Goal: Task Accomplishment & Management: Use online tool/utility

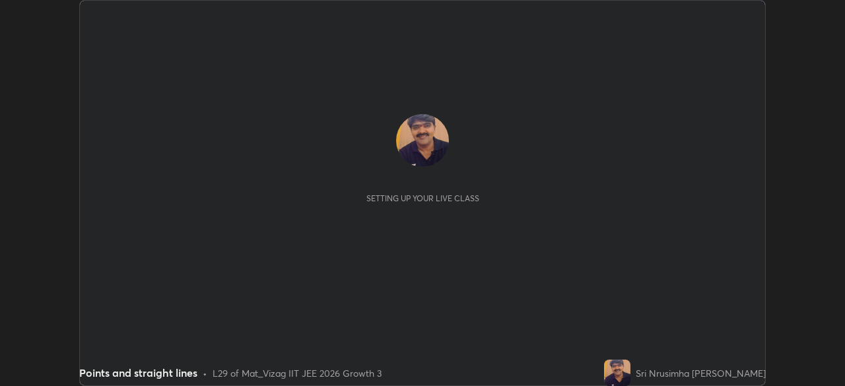
scroll to position [386, 844]
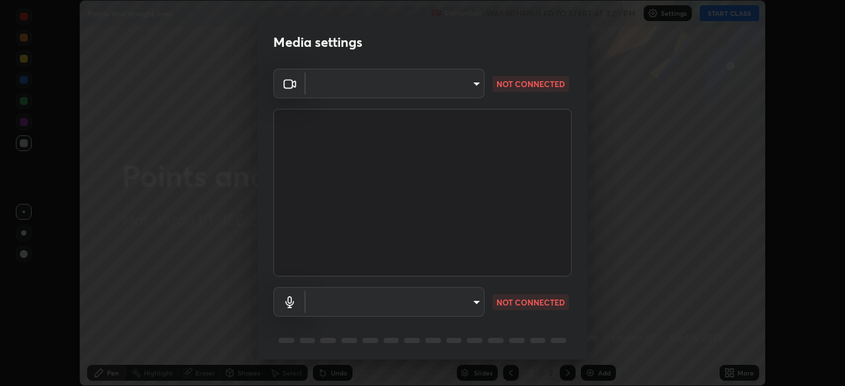
type input "a160d1f8b9ea6b96284e5021699d908bde422b674241d301862b99b2bba0666c"
type input "default"
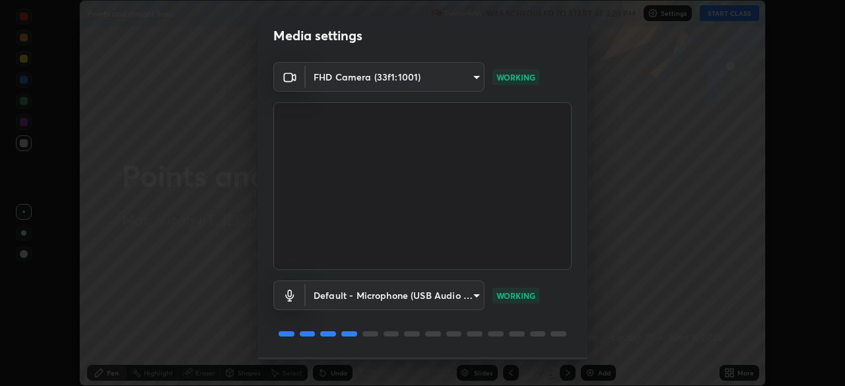
scroll to position [47, 0]
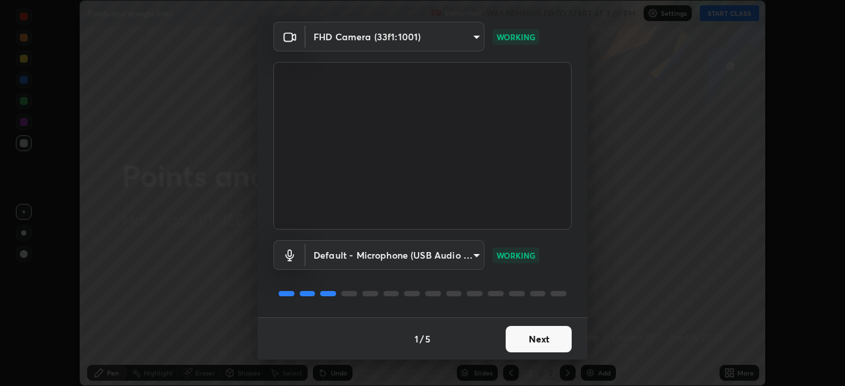
click at [535, 336] on button "Next" at bounding box center [539, 339] width 66 height 26
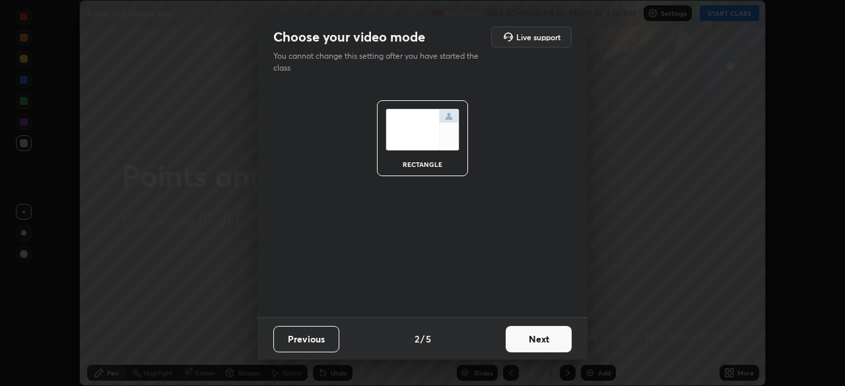
scroll to position [0, 0]
click at [542, 333] on button "Next" at bounding box center [539, 339] width 66 height 26
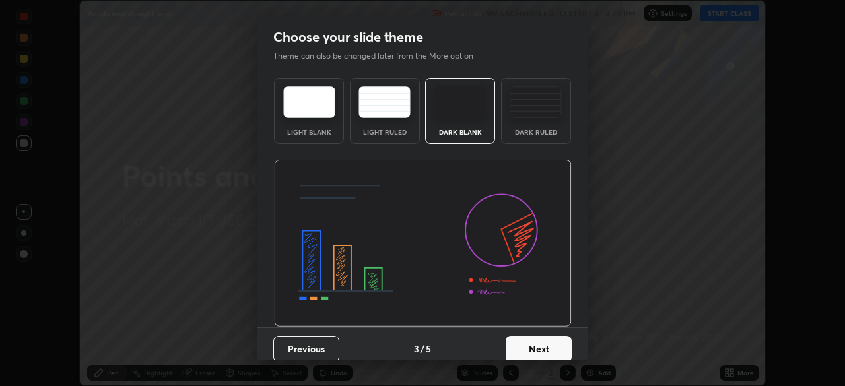
click at [539, 346] on button "Next" at bounding box center [539, 349] width 66 height 26
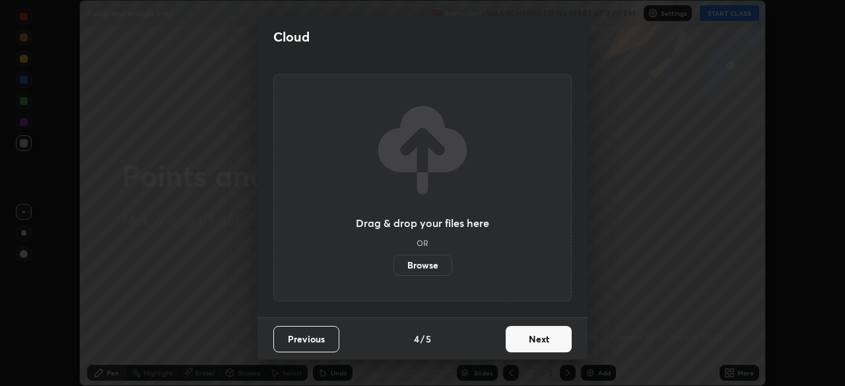
click at [544, 339] on button "Next" at bounding box center [539, 339] width 66 height 26
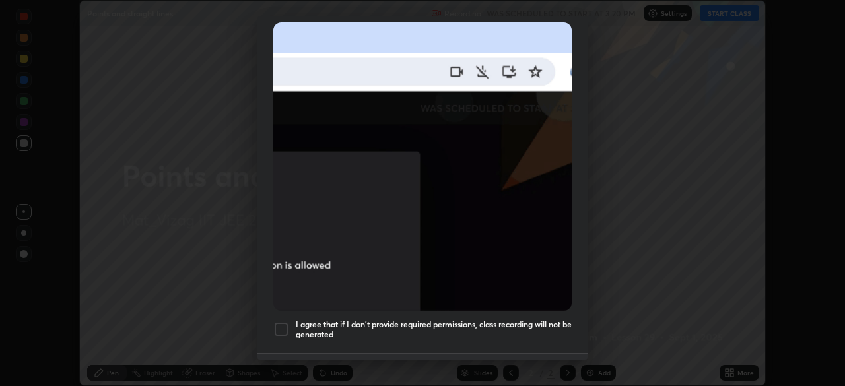
scroll to position [287, 0]
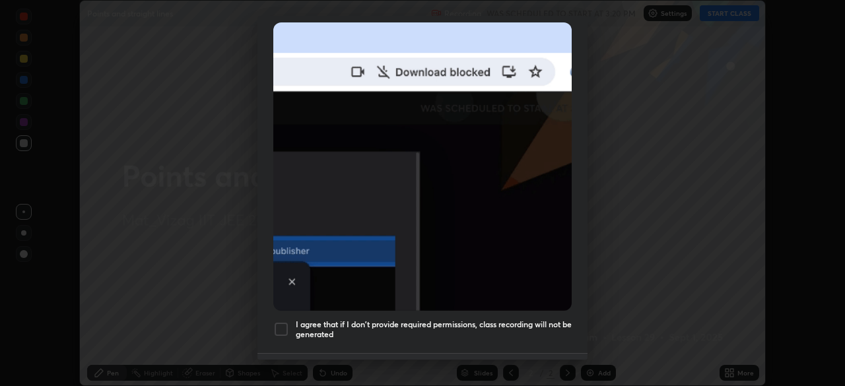
click at [279, 321] on div at bounding box center [281, 329] width 16 height 16
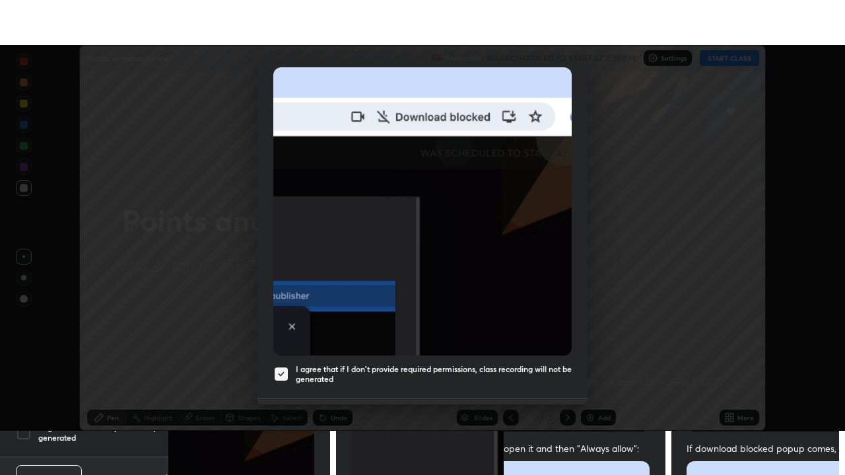
scroll to position [316, 0]
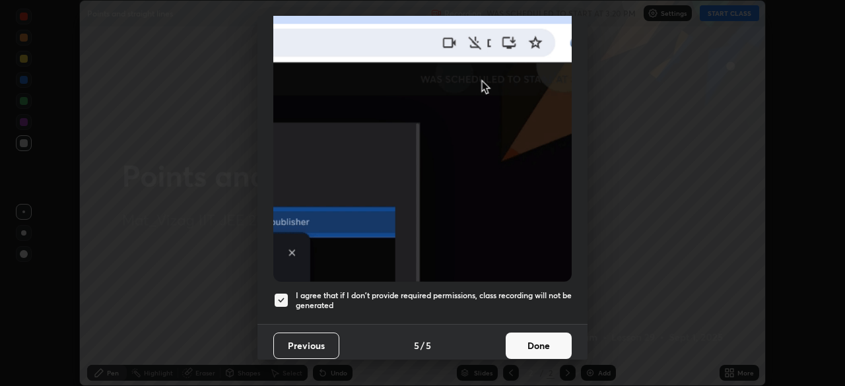
click at [521, 335] on button "Done" at bounding box center [539, 346] width 66 height 26
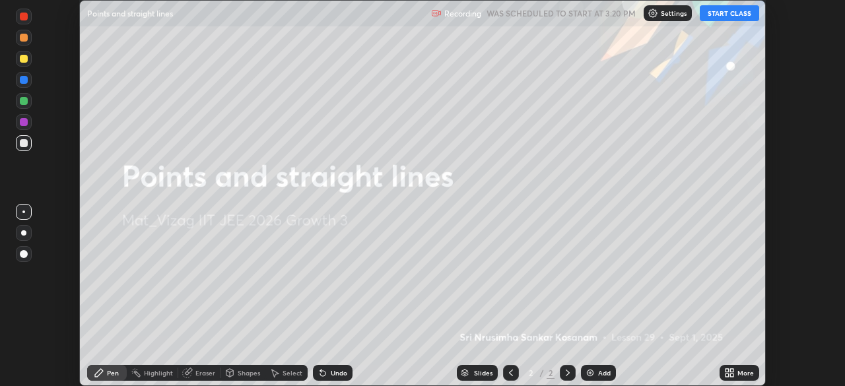
click at [740, 372] on div "More" at bounding box center [745, 373] width 17 height 7
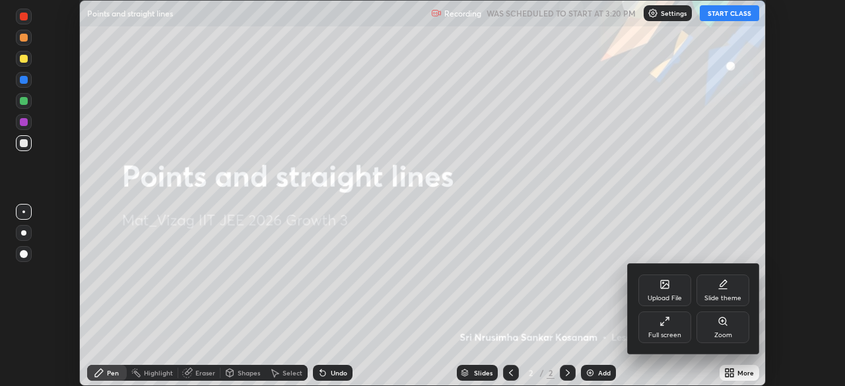
click at [656, 327] on div "Full screen" at bounding box center [664, 328] width 53 height 32
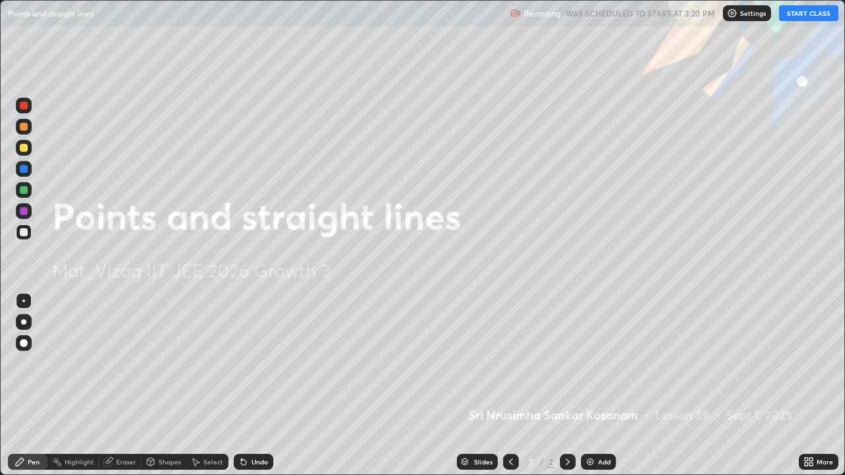
scroll to position [475, 845]
click at [810, 17] on button "START CLASS" at bounding box center [808, 13] width 59 height 16
click at [600, 385] on div "Add" at bounding box center [604, 462] width 13 height 7
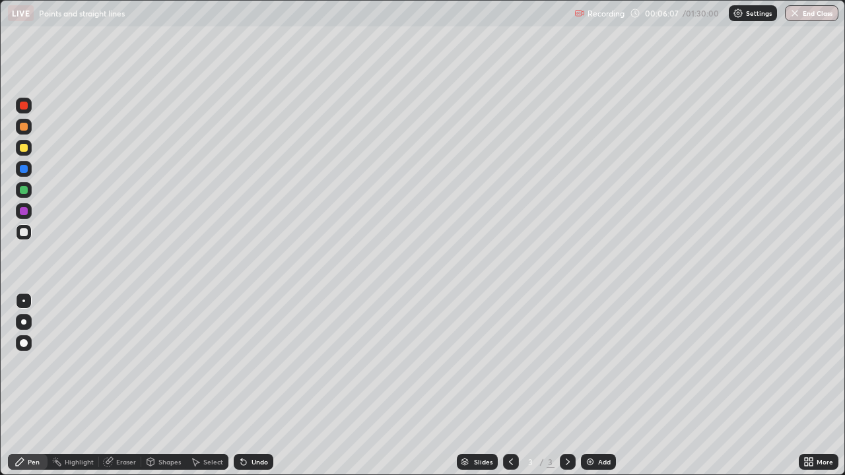
click at [117, 385] on div "Eraser" at bounding box center [126, 462] width 20 height 7
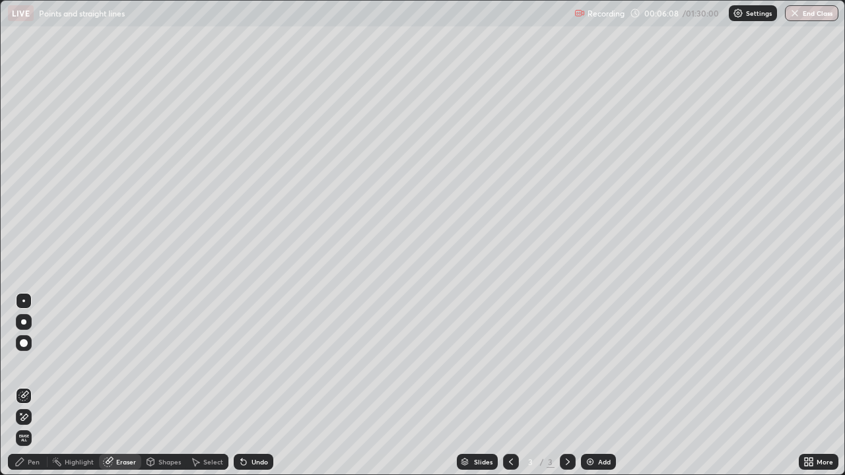
click at [24, 385] on icon at bounding box center [23, 417] width 11 height 11
click at [32, 385] on div "Pen" at bounding box center [34, 462] width 12 height 7
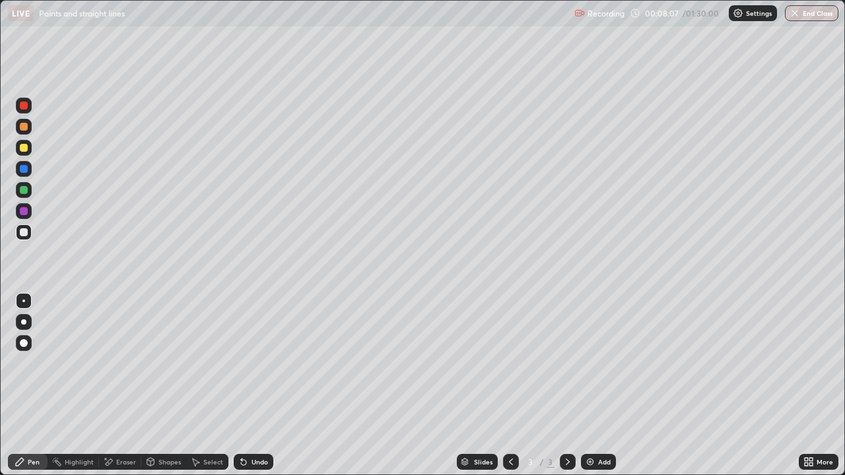
click at [590, 385] on img at bounding box center [590, 462] width 11 height 11
click at [510, 385] on icon at bounding box center [511, 462] width 11 height 11
click at [566, 385] on icon at bounding box center [567, 462] width 11 height 11
click at [508, 385] on icon at bounding box center [511, 462] width 11 height 11
click at [566, 385] on div at bounding box center [568, 462] width 16 height 16
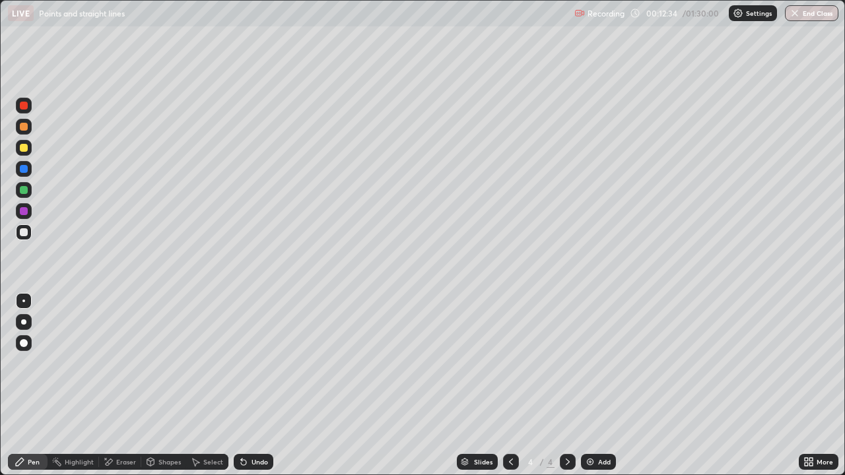
click at [504, 385] on div at bounding box center [511, 462] width 16 height 16
click at [567, 385] on icon at bounding box center [567, 462] width 11 height 11
click at [505, 385] on div at bounding box center [511, 462] width 16 height 16
click at [562, 385] on icon at bounding box center [567, 462] width 11 height 11
click at [510, 385] on icon at bounding box center [511, 462] width 11 height 11
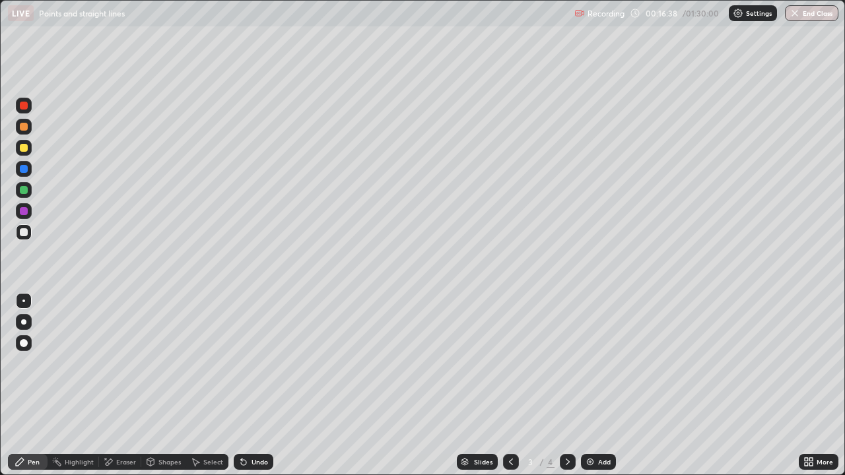
click at [566, 385] on icon at bounding box center [567, 462] width 11 height 11
click at [595, 385] on div "Add" at bounding box center [598, 462] width 35 height 16
click at [594, 385] on div "Add" at bounding box center [598, 462] width 35 height 16
click at [599, 385] on div "Add" at bounding box center [604, 462] width 13 height 7
click at [117, 385] on div "Eraser" at bounding box center [126, 462] width 20 height 7
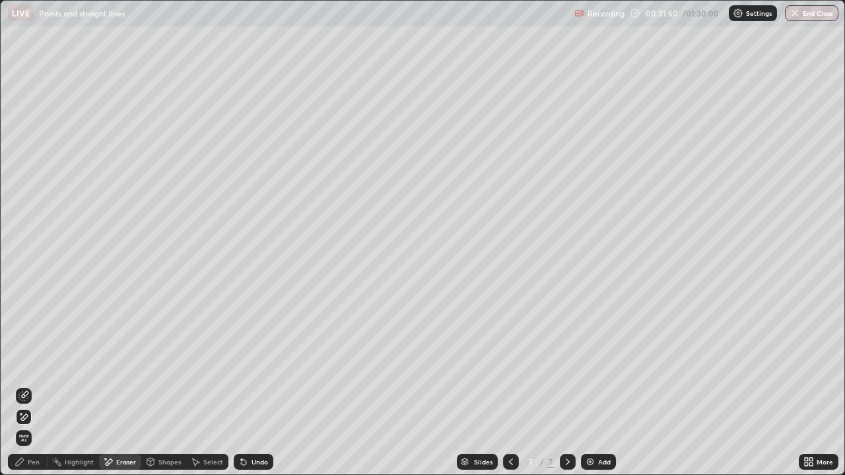
click at [21, 385] on icon at bounding box center [20, 413] width 1 height 1
click at [24, 385] on icon at bounding box center [20, 462] width 11 height 11
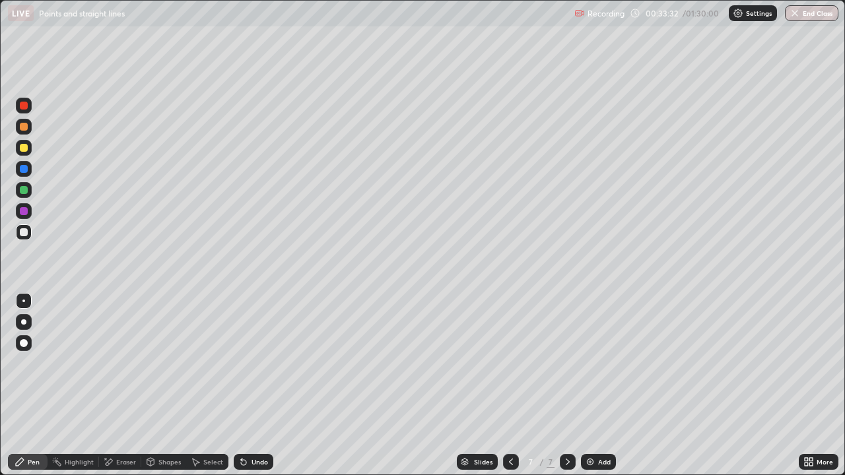
click at [595, 385] on div "Add" at bounding box center [598, 462] width 35 height 16
click at [590, 385] on div "Add" at bounding box center [598, 462] width 35 height 16
click at [510, 385] on icon at bounding box center [511, 462] width 4 height 7
click at [595, 385] on div "Add" at bounding box center [598, 462] width 35 height 16
click at [253, 385] on div "Undo" at bounding box center [259, 462] width 17 height 7
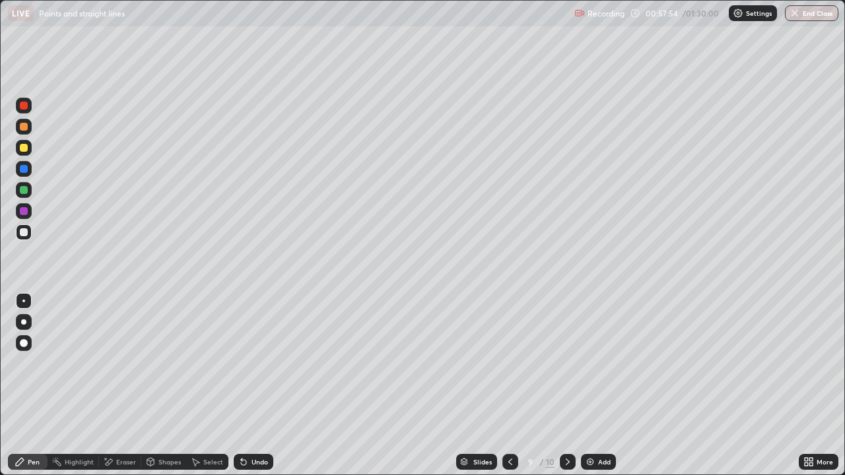
click at [591, 385] on img at bounding box center [590, 462] width 11 height 11
click at [111, 385] on icon at bounding box center [108, 462] width 11 height 11
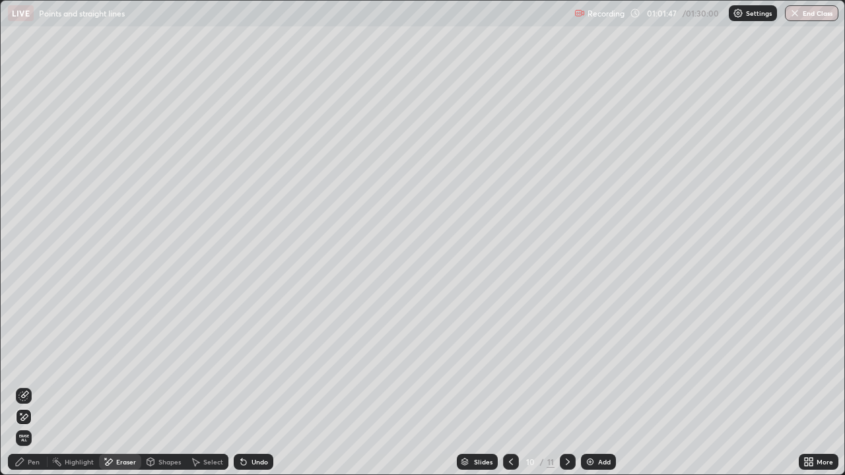
click at [26, 385] on icon at bounding box center [24, 417] width 7 height 7
click at [28, 385] on div "Pen" at bounding box center [34, 462] width 12 height 7
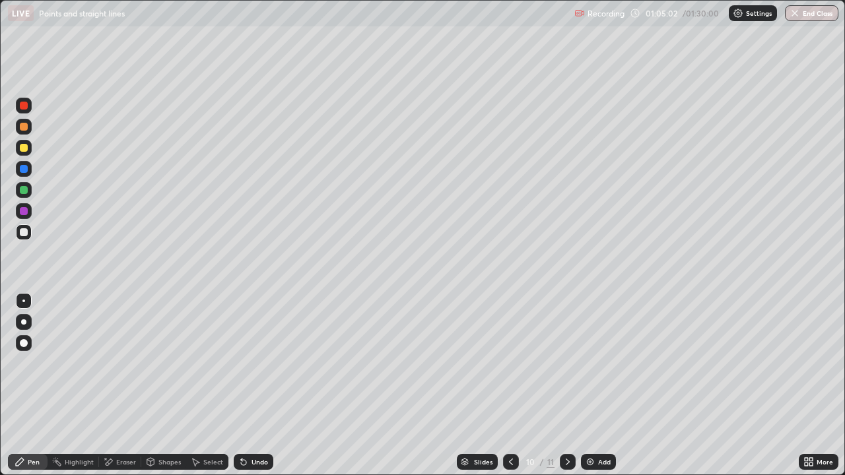
click at [249, 385] on div "Undo" at bounding box center [254, 462] width 40 height 16
click at [252, 385] on div "Undo" at bounding box center [259, 462] width 17 height 7
click at [253, 385] on div "Undo" at bounding box center [259, 462] width 17 height 7
click at [253, 385] on div "Undo" at bounding box center [254, 462] width 40 height 16
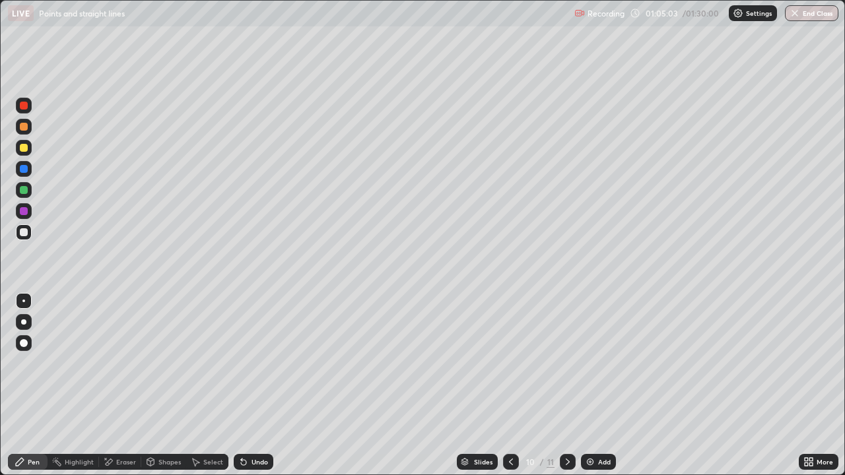
click at [255, 385] on div "Undo" at bounding box center [254, 462] width 40 height 16
click at [252, 385] on div "Undo" at bounding box center [254, 462] width 40 height 16
click at [253, 385] on div "Undo" at bounding box center [254, 462] width 40 height 16
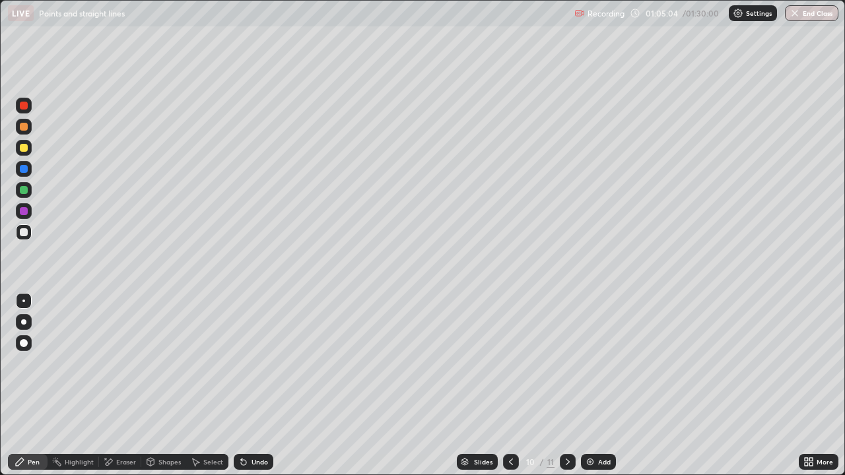
click at [252, 385] on div "Undo" at bounding box center [259, 462] width 17 height 7
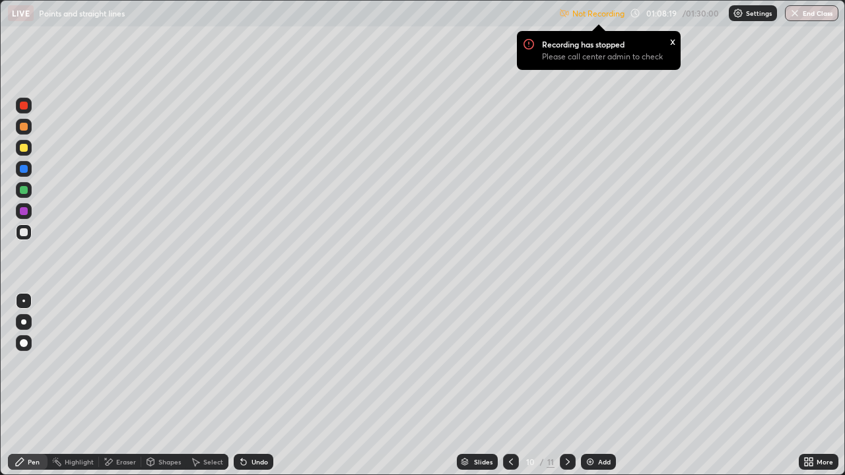
click at [743, 17] on div "Settings" at bounding box center [753, 13] width 48 height 16
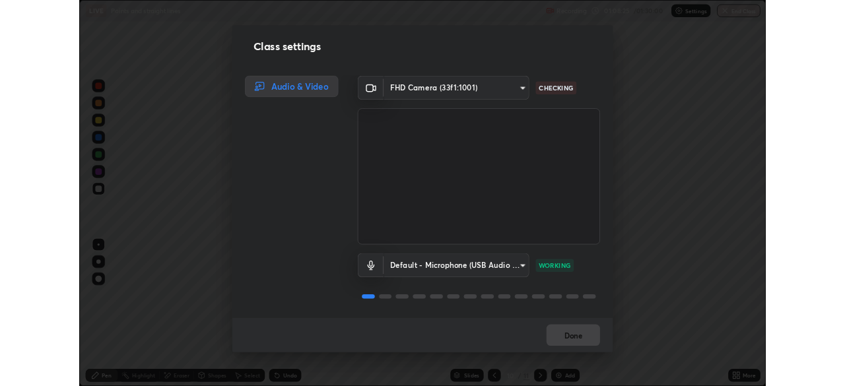
scroll to position [1, 0]
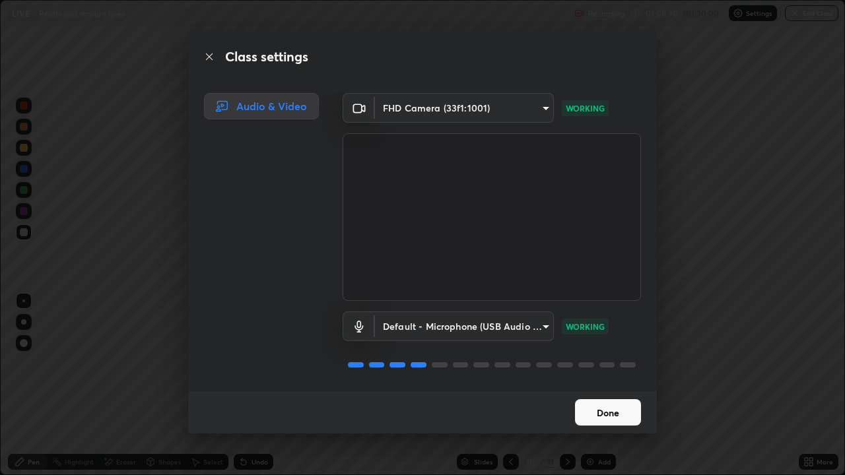
click at [608, 385] on button "Done" at bounding box center [608, 412] width 66 height 26
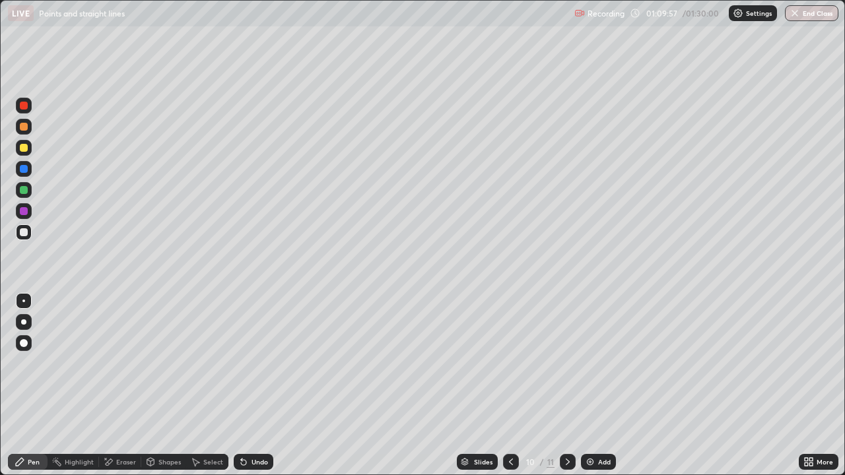
click at [590, 385] on img at bounding box center [590, 462] width 11 height 11
click at [107, 385] on icon at bounding box center [109, 462] width 7 height 7
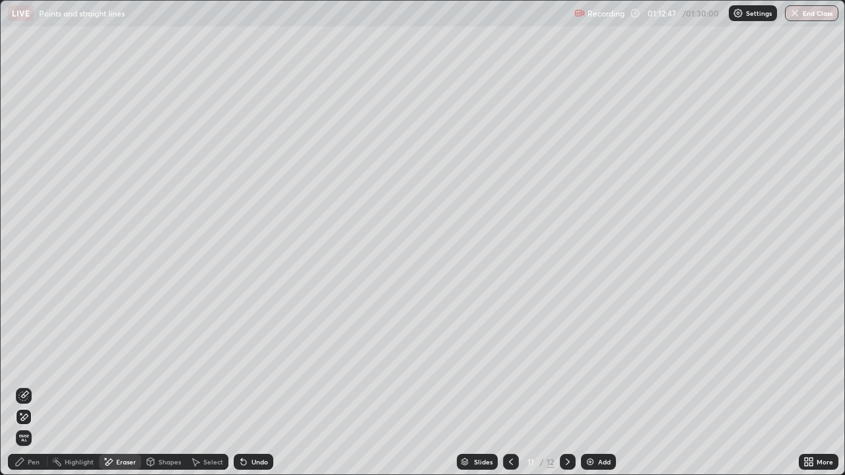
click at [24, 385] on icon at bounding box center [24, 417] width 7 height 7
click at [36, 385] on div "Pen" at bounding box center [34, 462] width 12 height 7
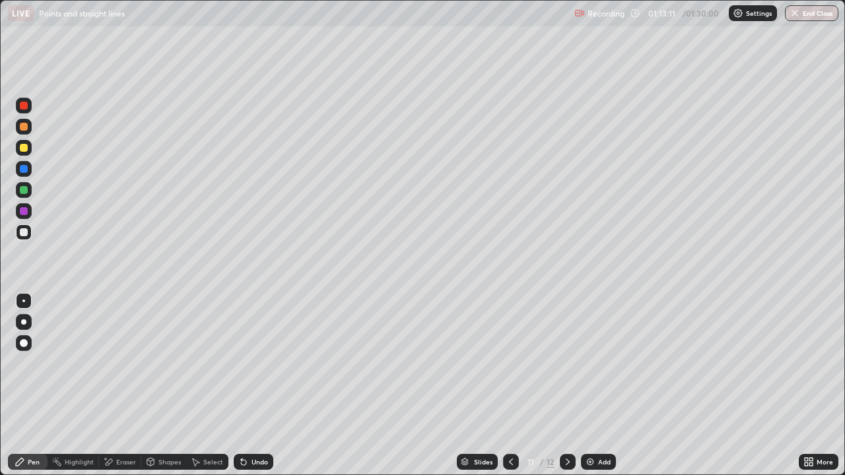
click at [115, 385] on div "Eraser" at bounding box center [120, 462] width 42 height 16
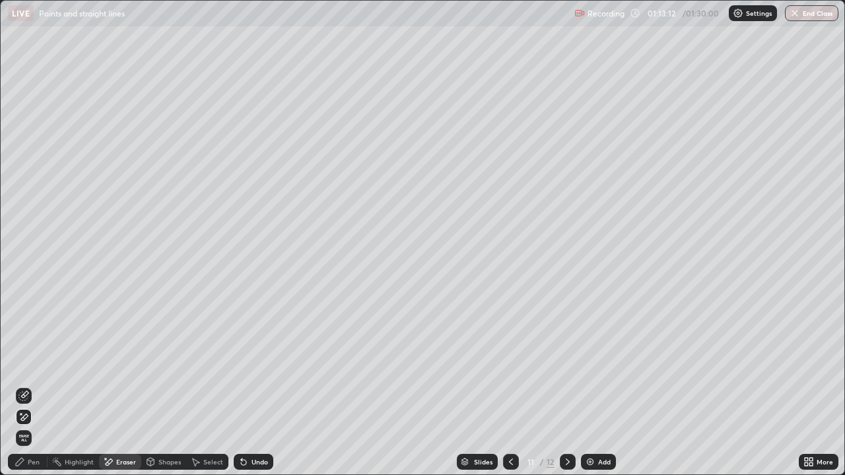
click at [25, 385] on icon at bounding box center [23, 417] width 11 height 11
click at [34, 385] on div "Pen" at bounding box center [34, 462] width 12 height 7
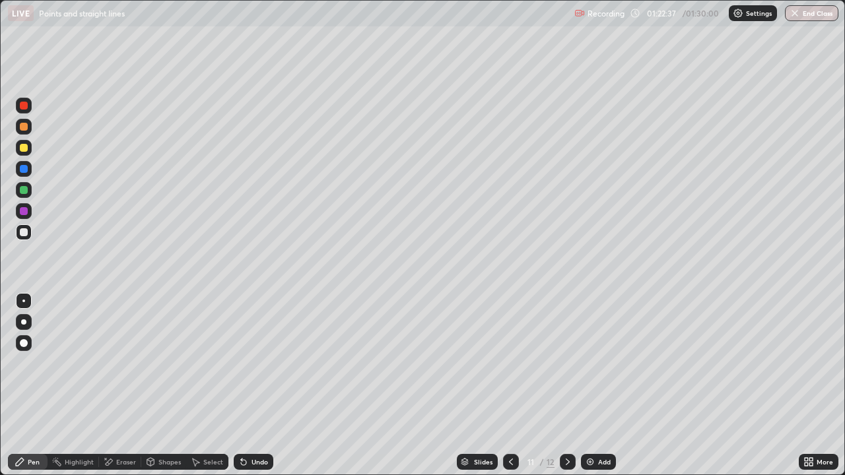
click at [812, 12] on button "End Class" at bounding box center [811, 13] width 53 height 16
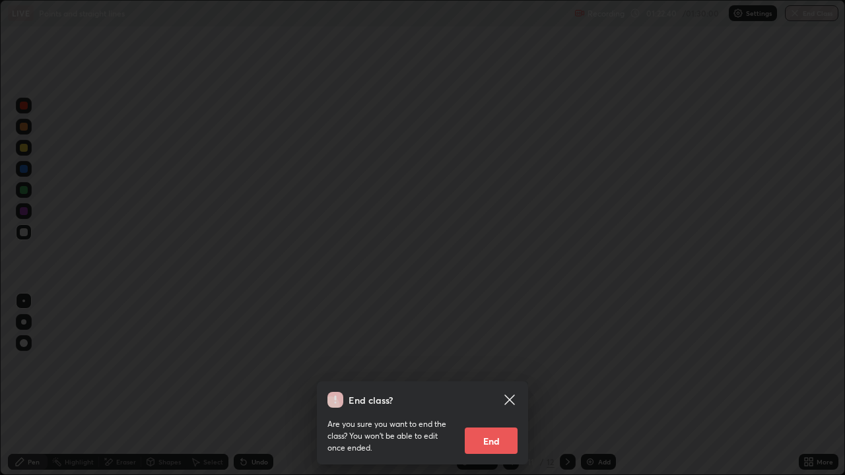
click at [494, 385] on button "End" at bounding box center [491, 441] width 53 height 26
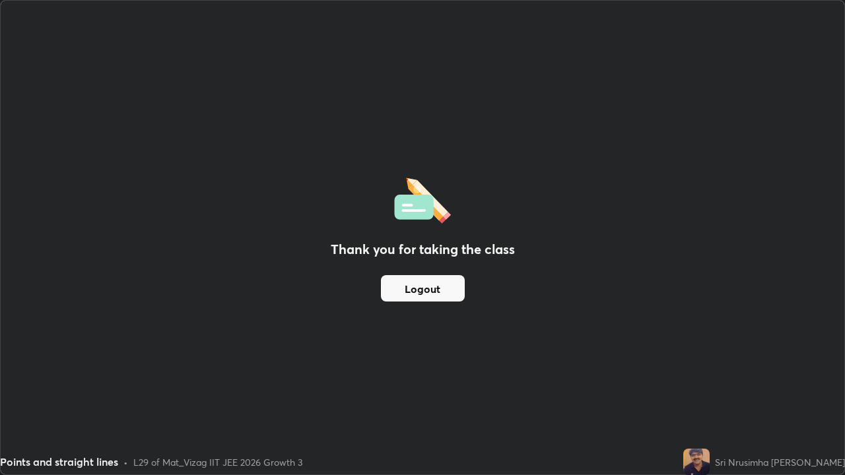
click at [441, 289] on button "Logout" at bounding box center [423, 288] width 84 height 26
click at [432, 284] on button "Logout" at bounding box center [423, 288] width 84 height 26
click at [431, 281] on button "Logout" at bounding box center [423, 288] width 84 height 26
click at [729, 294] on div "Thank you for taking the class Logout" at bounding box center [423, 238] width 844 height 474
click at [735, 294] on div "Thank you for taking the class Logout" at bounding box center [423, 238] width 844 height 474
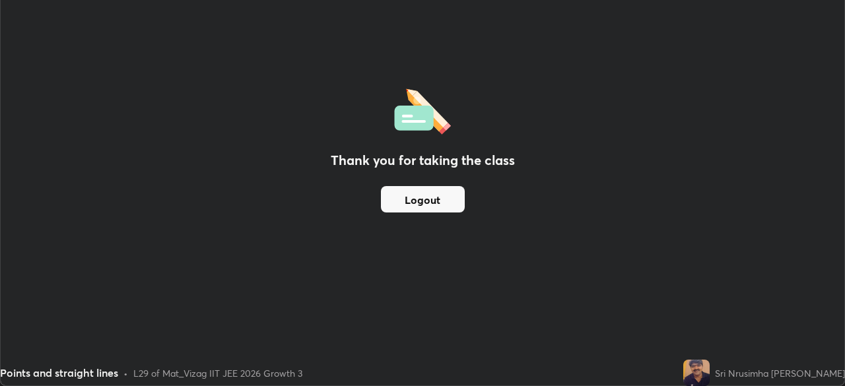
scroll to position [65616, 65157]
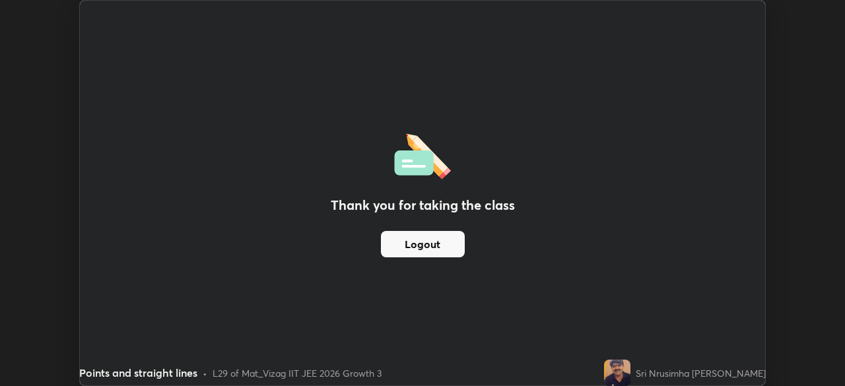
click at [443, 244] on button "Logout" at bounding box center [423, 244] width 84 height 26
click at [447, 243] on button "Logout" at bounding box center [423, 244] width 84 height 26
